Goal: Task Accomplishment & Management: Complete application form

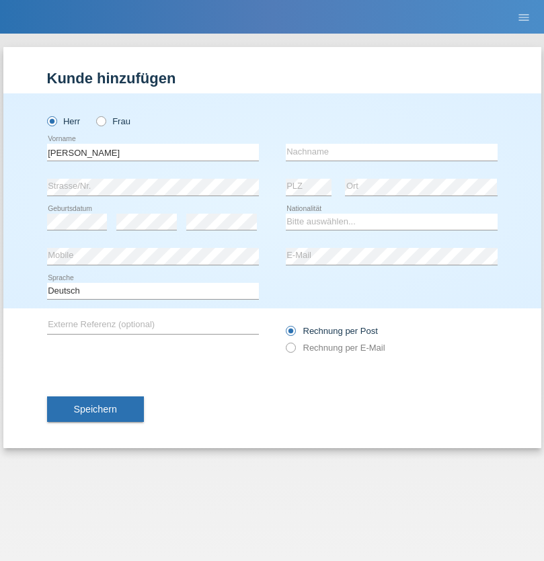
type input "David"
click at [391, 152] on input "text" at bounding box center [392, 152] width 212 height 17
type input "Nydegger"
select select "CH"
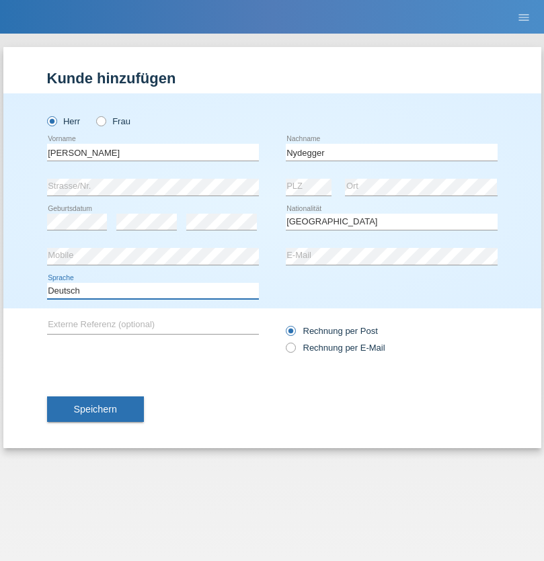
select select "en"
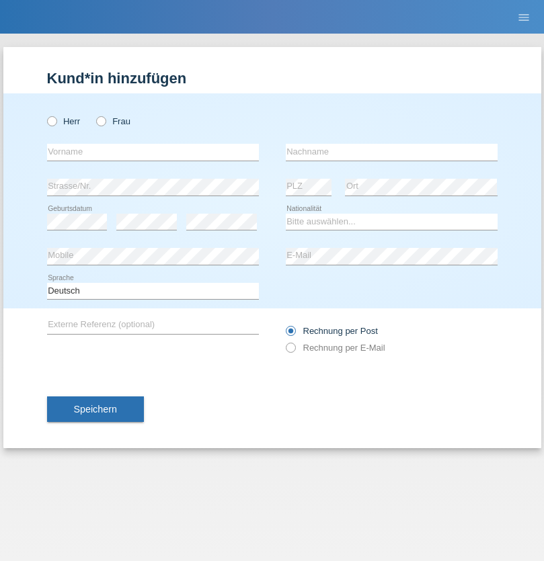
radio input "true"
click at [153, 152] on input "text" at bounding box center [153, 152] width 212 height 17
type input "[PERSON_NAME]"
click at [391, 152] on input "text" at bounding box center [392, 152] width 212 height 17
type input "Nydegger"
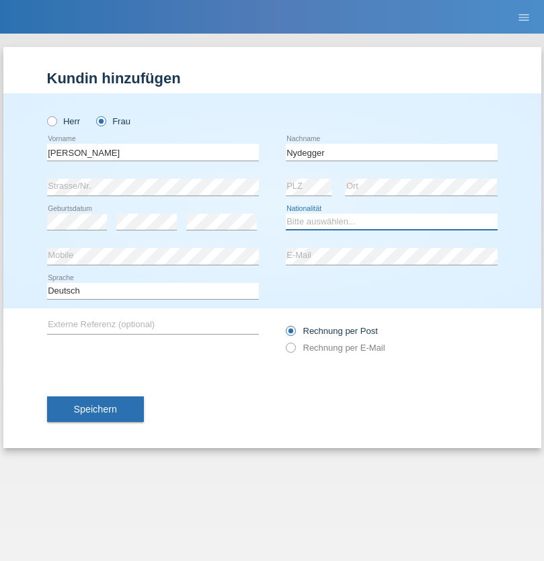
select select "CH"
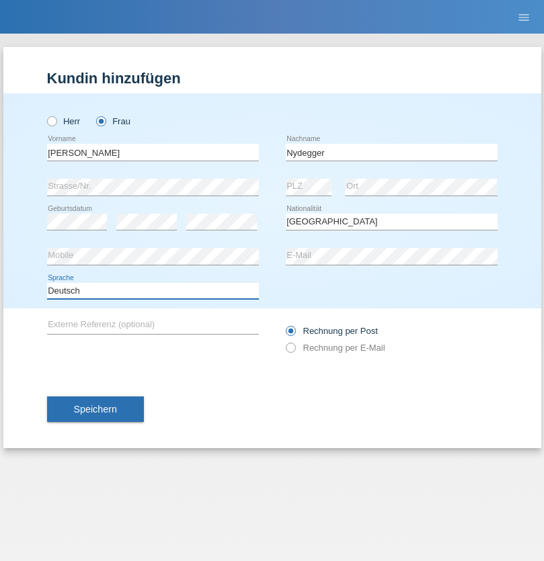
select select "en"
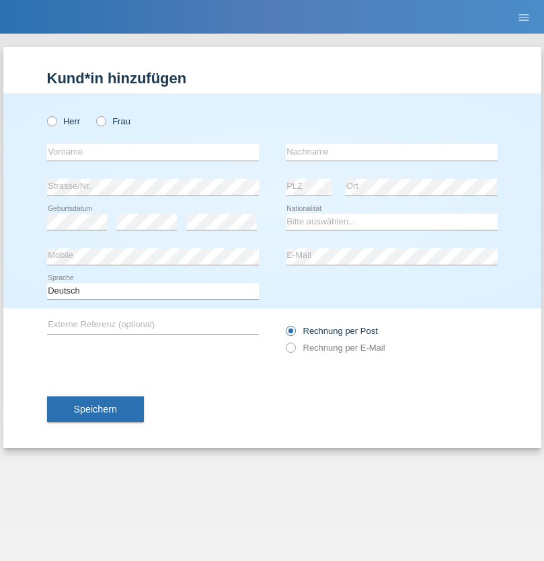
radio input "true"
click at [153, 152] on input "text" at bounding box center [153, 152] width 212 height 17
type input "Goekhan"
click at [391, 152] on input "text" at bounding box center [392, 152] width 212 height 17
type input "Akarsu"
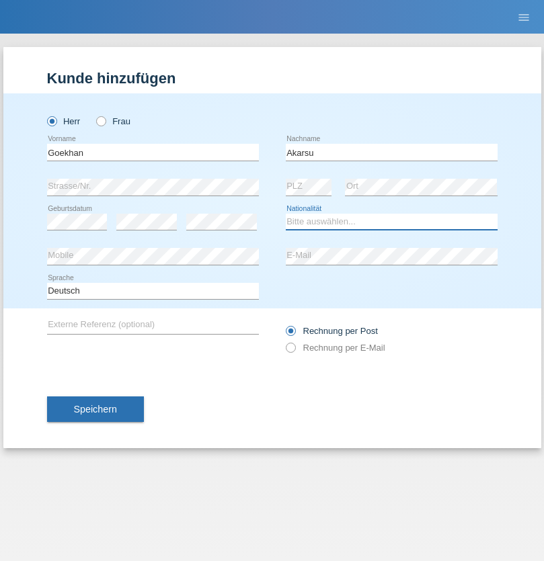
select select "AT"
select select "C"
select select "01"
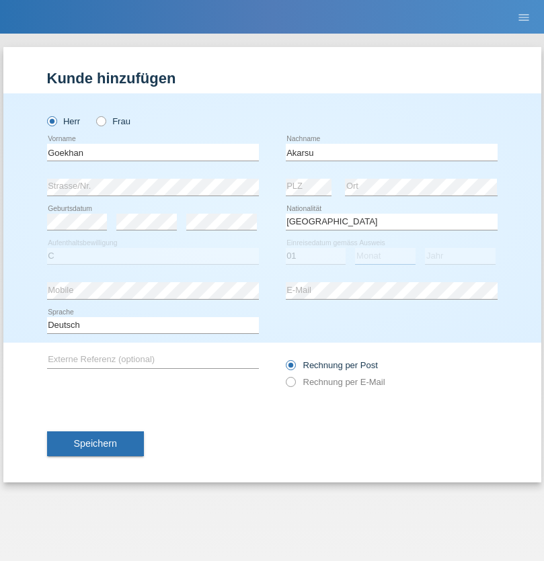
select select "05"
select select "2021"
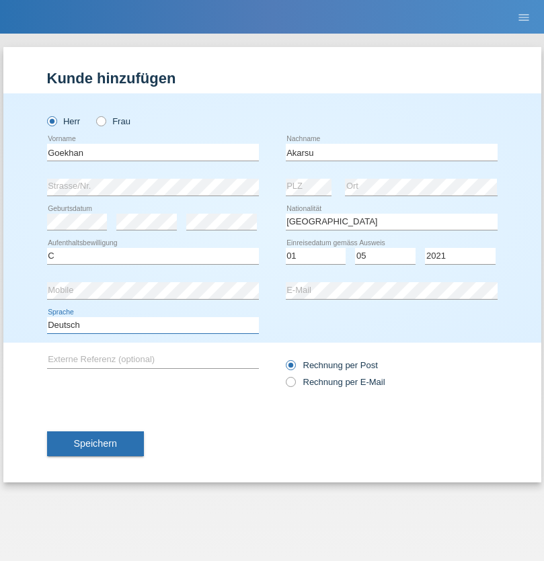
select select "en"
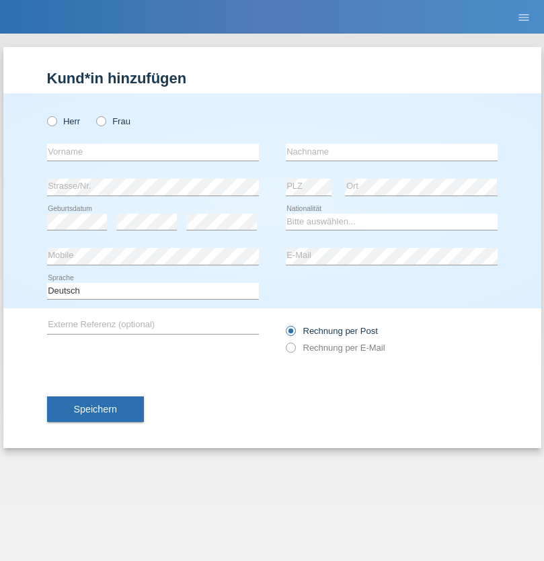
radio input "true"
click at [153, 152] on input "text" at bounding box center [153, 152] width 212 height 17
type input "Daniele"
click at [391, 152] on input "text" at bounding box center [392, 152] width 212 height 17
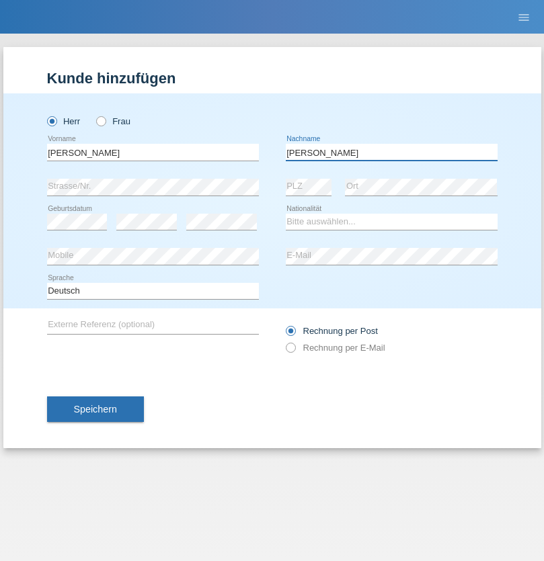
type input "Daniele"
select select "IT"
select select "C"
select select "22"
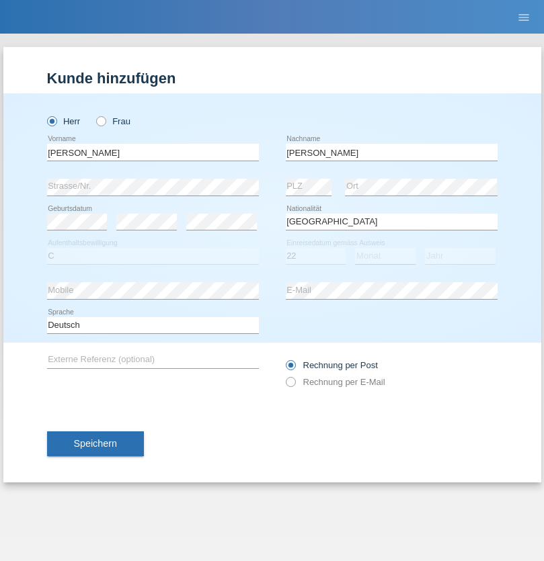
select select "06"
select select "1964"
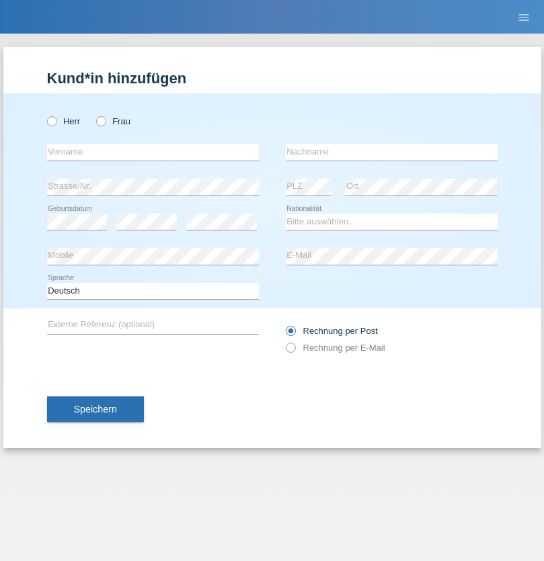
radio input "true"
click at [153, 152] on input "text" at bounding box center [153, 152] width 212 height 17
type input "Carnevale"
click at [391, 152] on input "text" at bounding box center [392, 152] width 212 height 17
type input "Alessio"
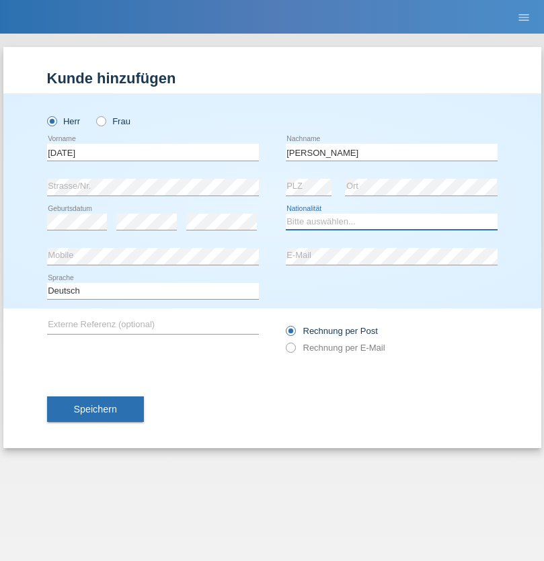
select select "IT"
select select "C"
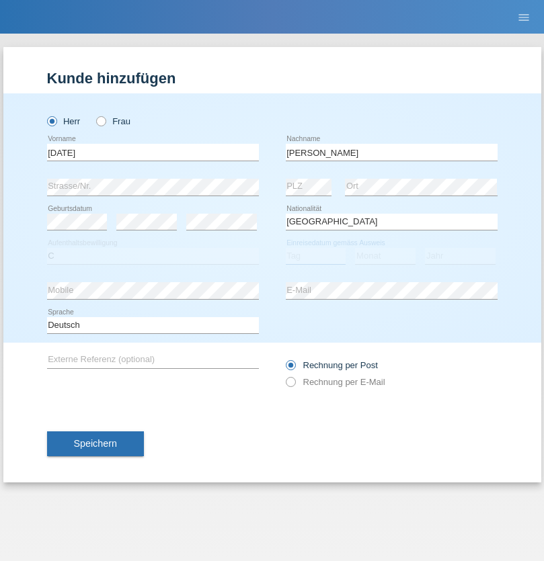
select select "01"
select select "05"
select select "2021"
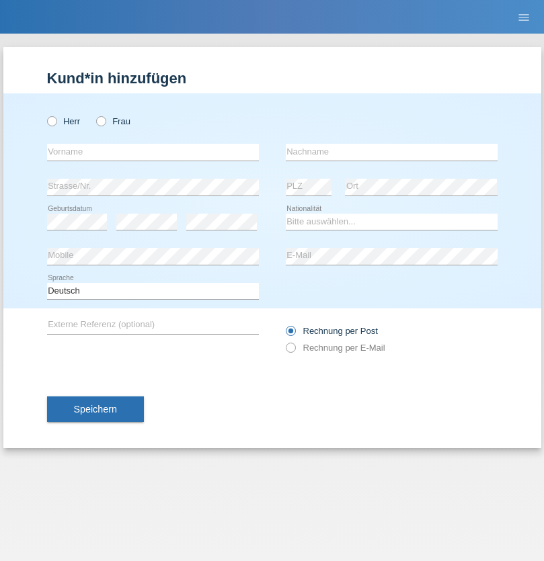
radio input "true"
click at [153, 152] on input "text" at bounding box center [153, 152] width 212 height 17
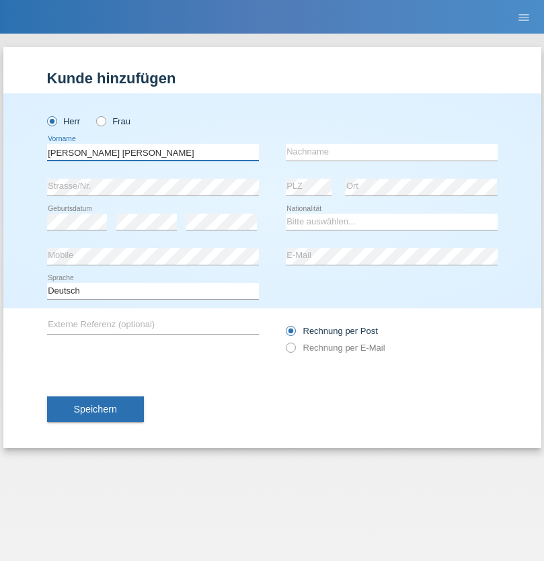
type input "Claudiu Marian"
click at [391, 152] on input "text" at bounding box center [392, 152] width 212 height 17
type input "Cislariu"
select select "CH"
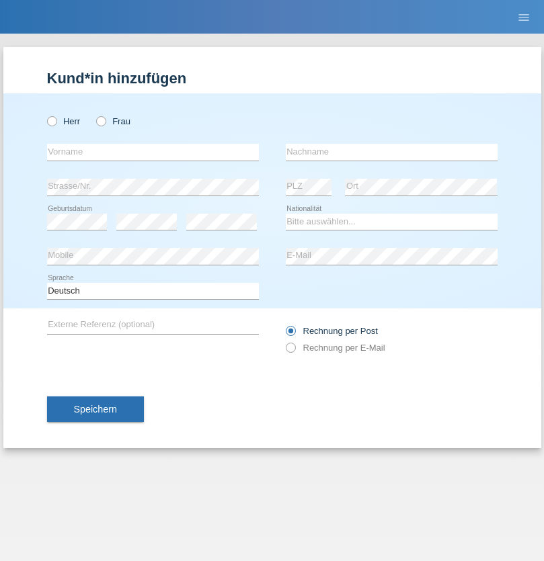
radio input "true"
select select "CH"
radio input "true"
click at [153, 152] on input "text" at bounding box center [153, 152] width 212 height 17
type input "Zsolt"
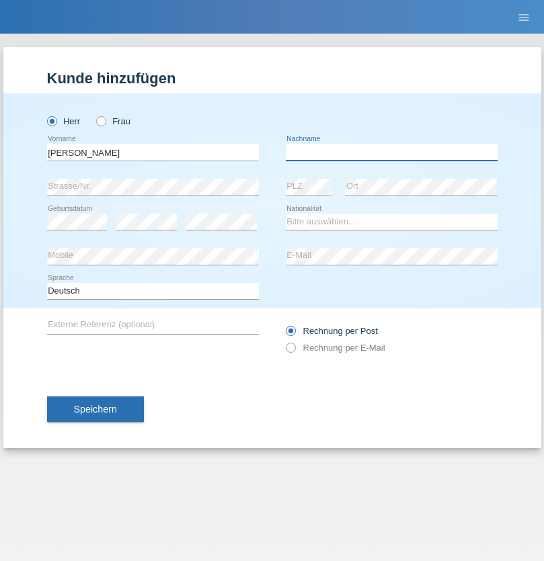
click at [391, 152] on input "text" at bounding box center [392, 152] width 212 height 17
type input "Kappelmayer"
select select "MG"
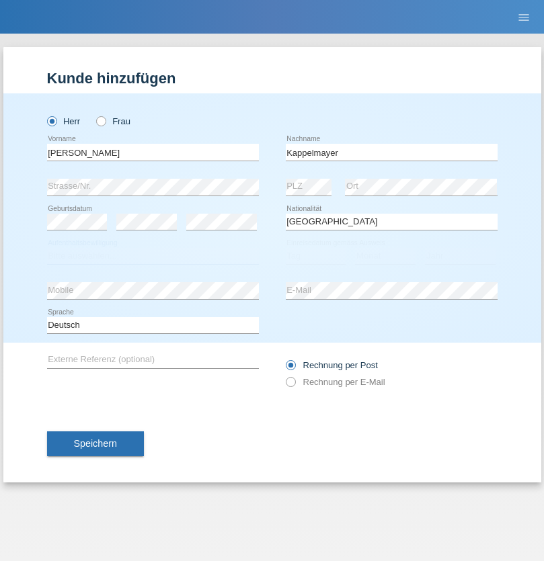
select select "C"
select select "31"
select select "08"
select select "2021"
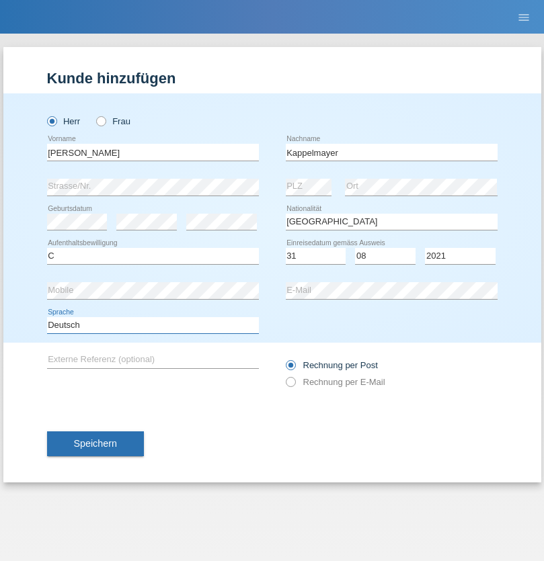
select select "en"
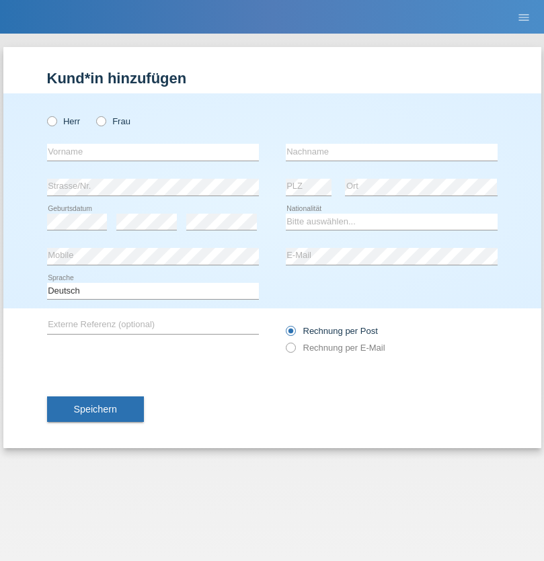
radio input "true"
click at [153, 152] on input "text" at bounding box center [153, 152] width 212 height 17
type input "firat"
click at [391, 152] on input "text" at bounding box center [392, 152] width 212 height 17
type input "kara"
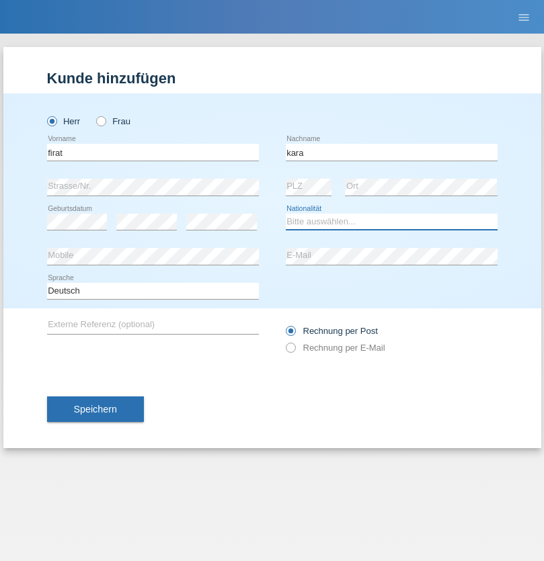
select select "CH"
radio input "true"
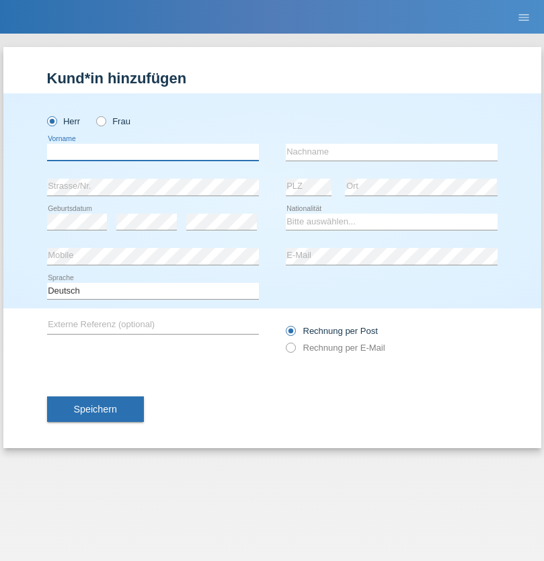
click at [153, 152] on input "text" at bounding box center [153, 152] width 212 height 17
type input "Jean Panda"
click at [391, 152] on input "text" at bounding box center [392, 152] width 212 height 17
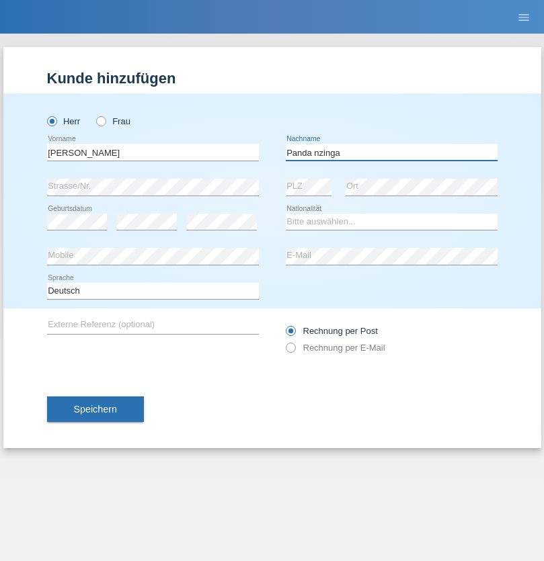
type input "Panda nzinga"
select select "MN"
select select "C"
select select "28"
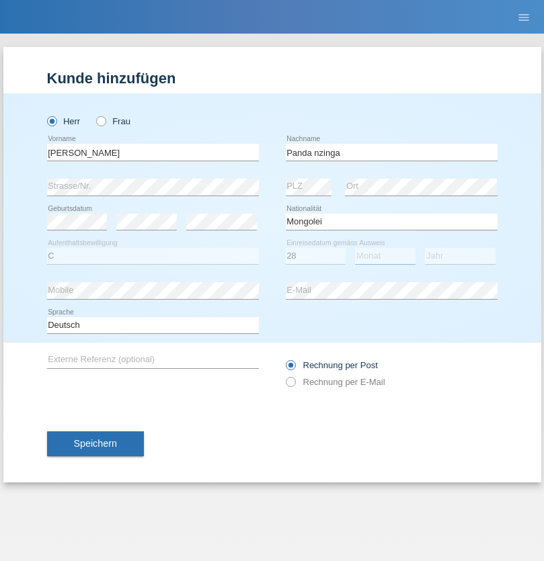
select select "11"
select select "2001"
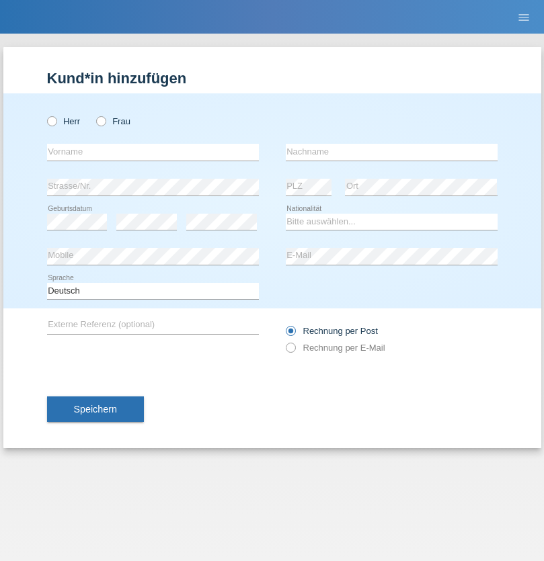
radio input "true"
select select "HU"
select select "C"
select select "30"
select select "10"
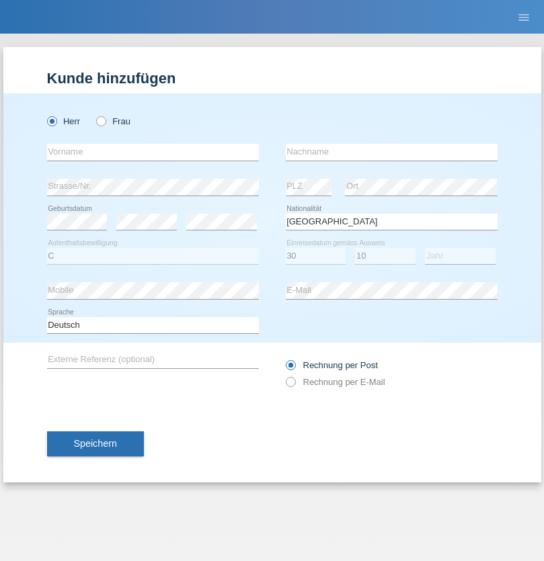
select select "2021"
